Goal: Navigation & Orientation: Find specific page/section

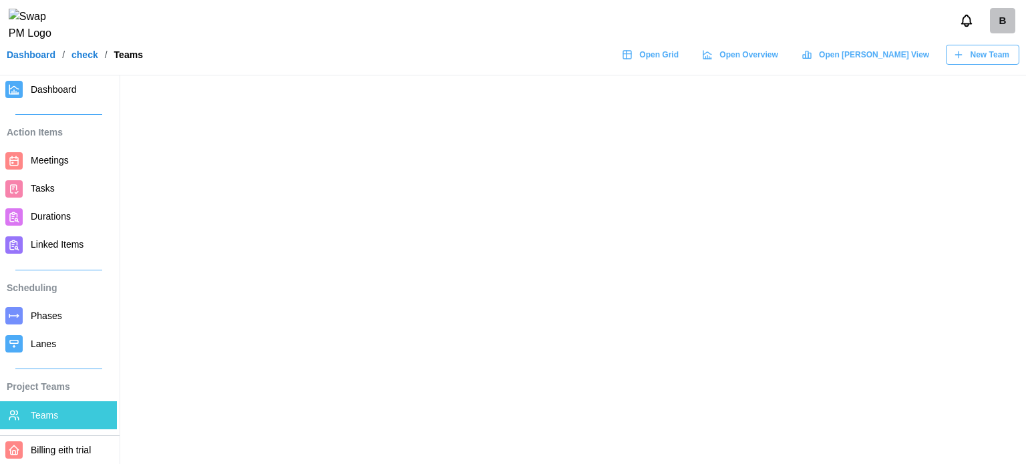
drag, startPoint x: 544, startPoint y: 286, endPoint x: 483, endPoint y: 272, distance: 61.7
click at [483, 272] on main at bounding box center [513, 232] width 1026 height 464
click at [49, 168] on span "Meetings" at bounding box center [71, 160] width 81 height 17
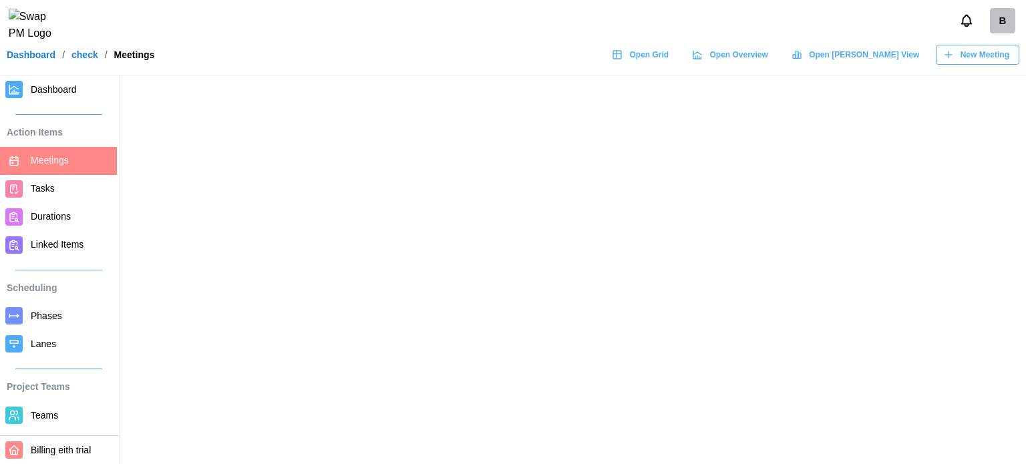
click at [344, 216] on main at bounding box center [513, 232] width 1026 height 464
click at [44, 87] on span "Dashboard" at bounding box center [54, 89] width 46 height 11
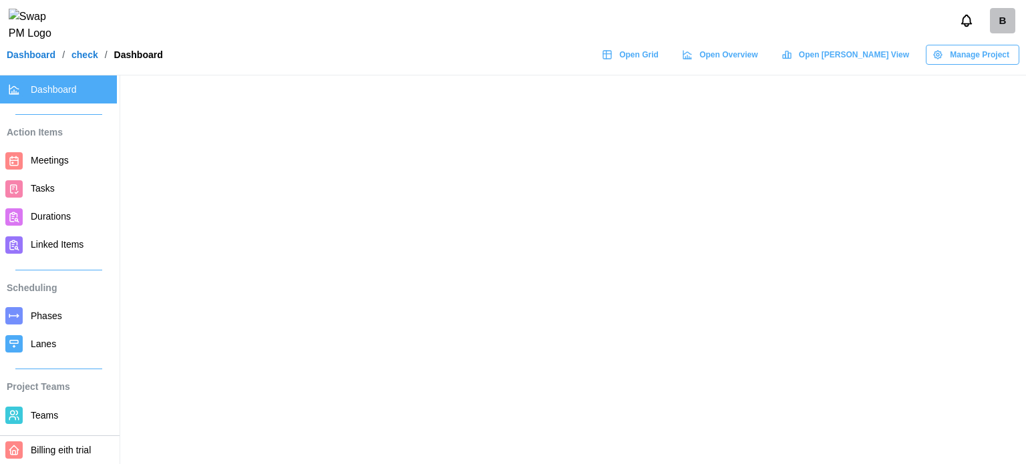
click at [45, 51] on link "Dashboard" at bounding box center [31, 54] width 49 height 9
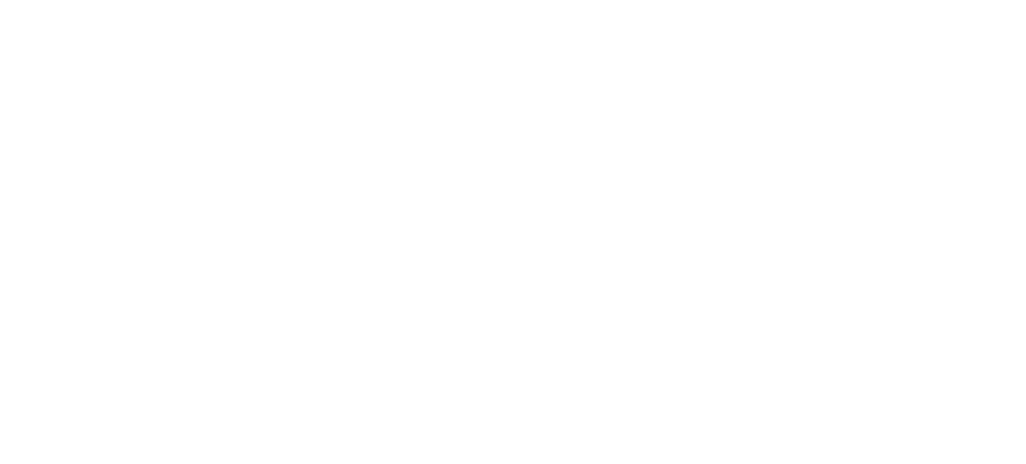
click at [282, 0] on html at bounding box center [513, 0] width 1026 height 0
click at [668, 184] on main at bounding box center [513, 232] width 1026 height 464
